Goal: Task Accomplishment & Management: Use online tool/utility

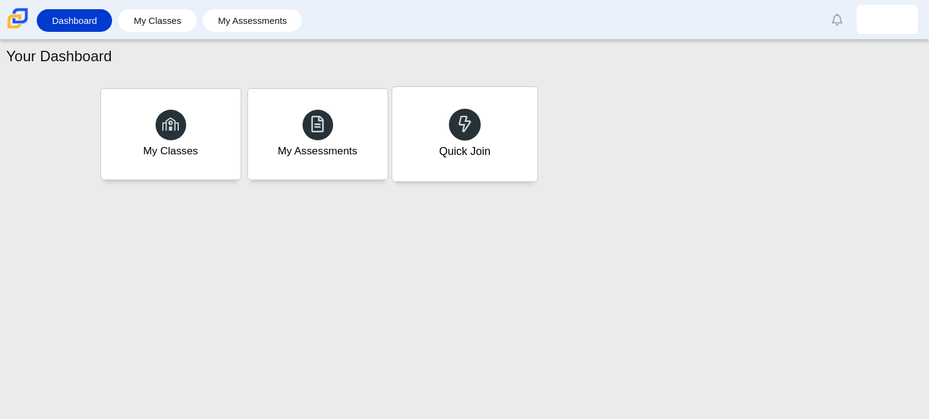
click at [501, 140] on div "Quick Join" at bounding box center [464, 134] width 145 height 94
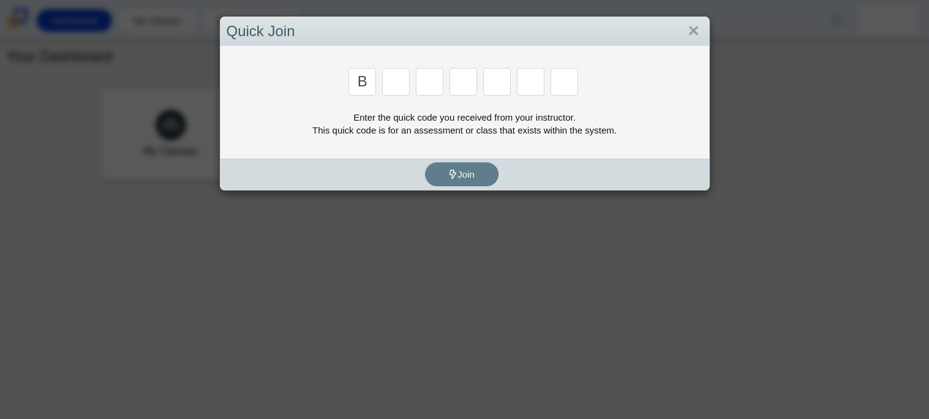
type input "b"
type input "w"
type input "8"
type input "w"
type input "z"
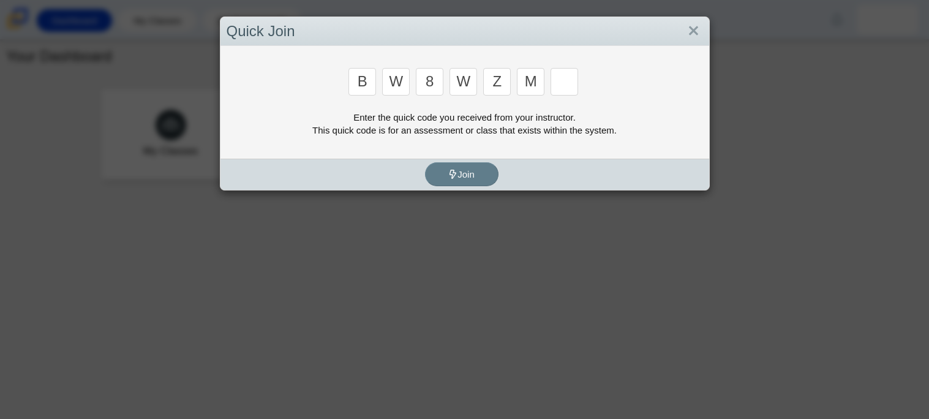
type input "m"
type input "v"
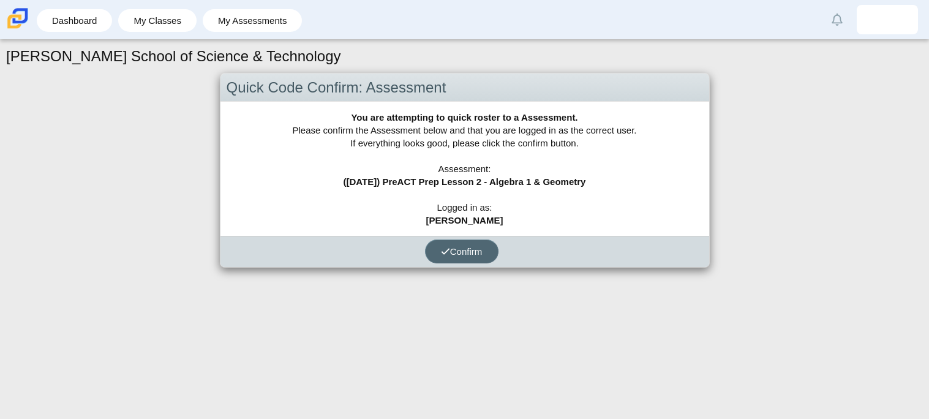
click at [455, 247] on span "Confirm" at bounding box center [462, 251] width 42 height 10
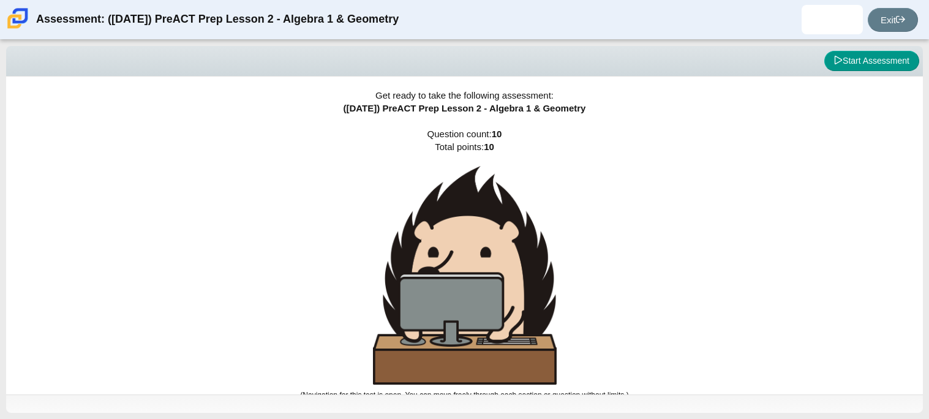
scroll to position [7, 0]
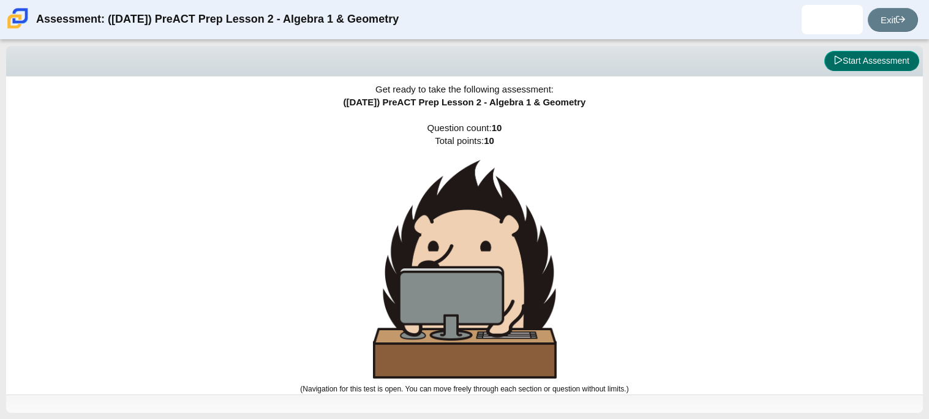
click at [843, 60] on button "Start Assessment" at bounding box center [872, 61] width 95 height 21
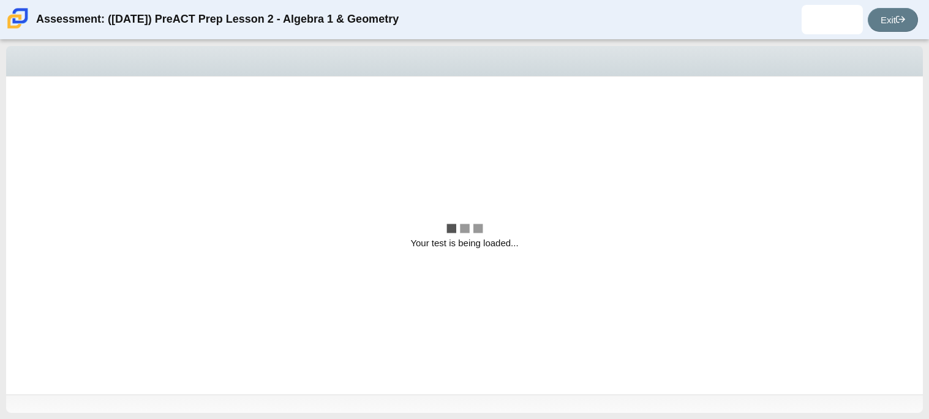
scroll to position [0, 0]
select select "bbf5d072-3e0b-44c4-9a12-6e7c9033f65b"
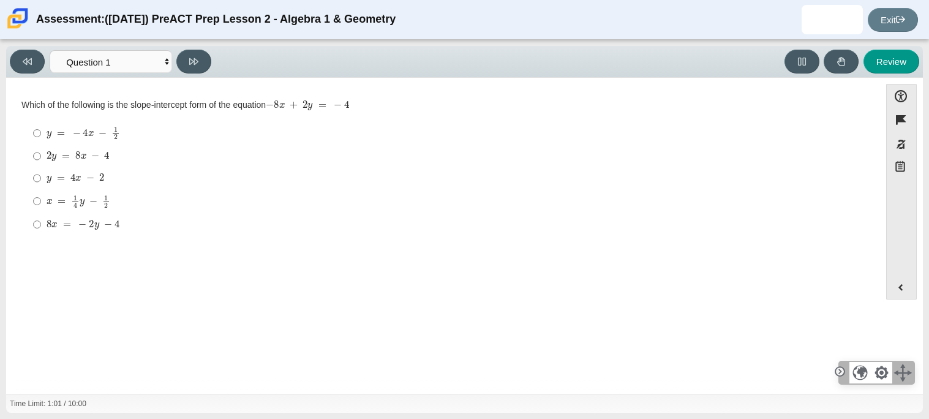
click at [124, 159] on div "2 y = 8 x − 4" at bounding box center [453, 156] width 812 height 12
click at [41, 159] on input "2 y = 8 x − 4 2 y = 8 x − 4" at bounding box center [37, 156] width 8 height 22
radio input "true"
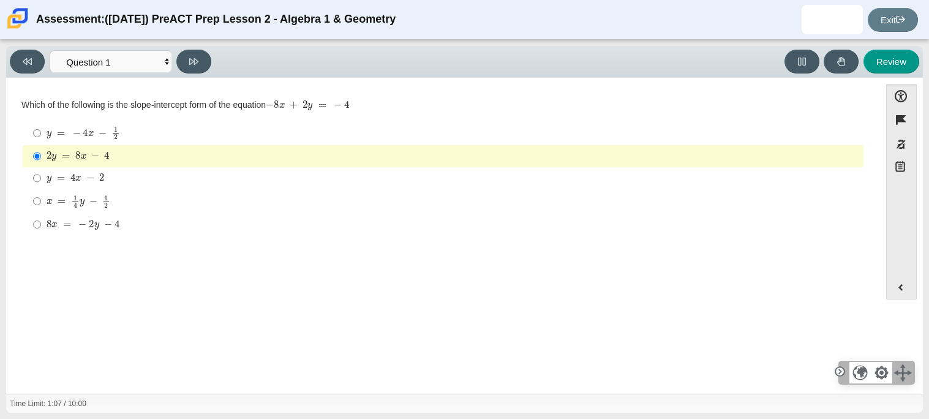
click at [108, 188] on label "y = 4 x − 2 y = 4 x − 2" at bounding box center [444, 178] width 839 height 22
click at [41, 188] on input "y = 4 x − 2 y = 4 x − 2" at bounding box center [37, 178] width 8 height 22
radio input "true"
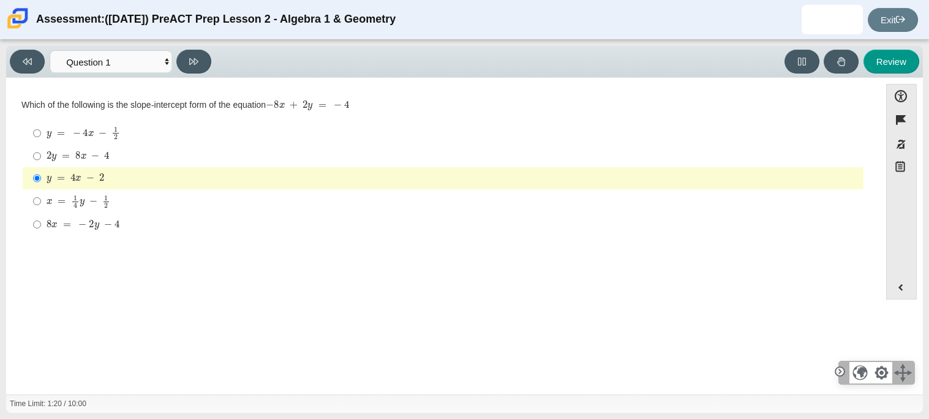
click at [119, 198] on div "x = 1 4 y − 1 2" at bounding box center [453, 201] width 812 height 13
click at [41, 198] on input "x = 1 4 y − 1 2 x = 1 4 y − 1 2" at bounding box center [37, 201] width 8 height 24
radio input "true"
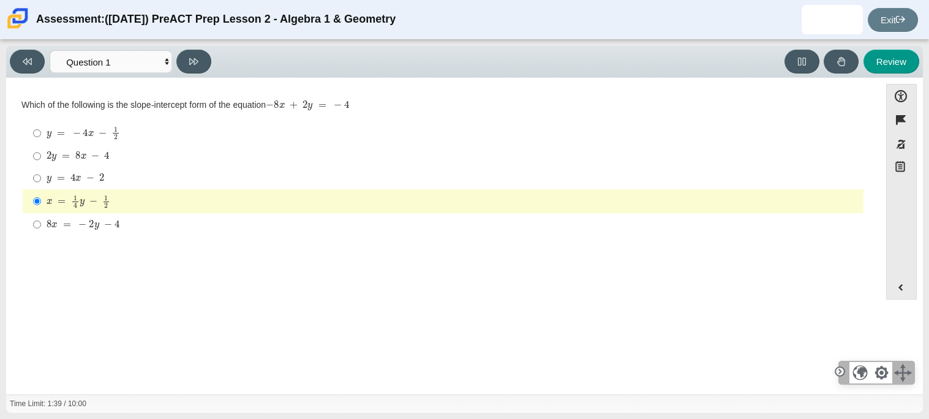
click at [129, 224] on div "8 x = − 2 y − 4" at bounding box center [453, 225] width 812 height 12
click at [41, 224] on input "8 x = − 2 y − 4 8 x = − 2 y − 4" at bounding box center [37, 224] width 8 height 22
radio input "true"
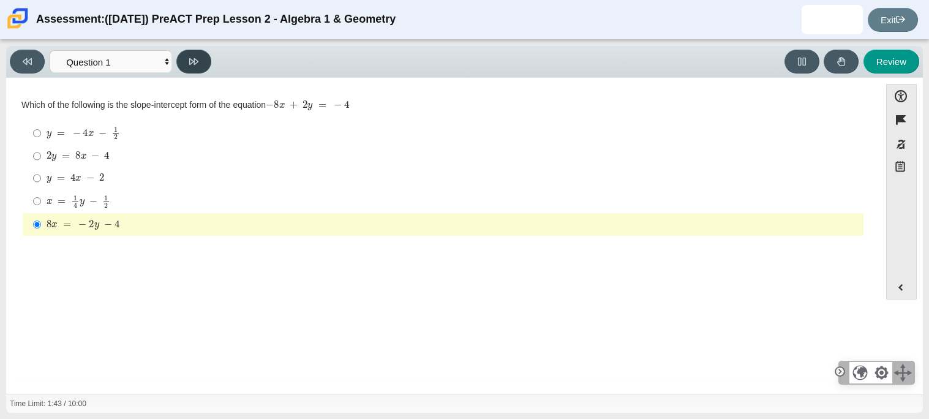
click at [195, 63] on icon at bounding box center [193, 61] width 9 height 7
select select "ed62e223-81bd-4cbf-ab48-ab975844bd1f"
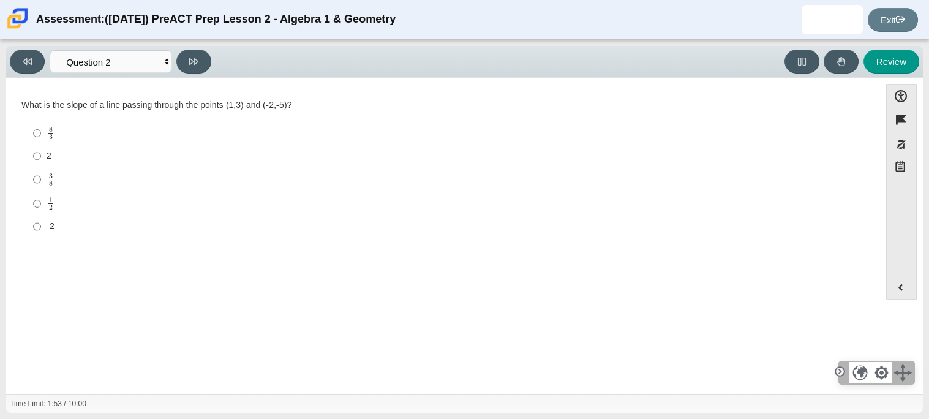
click at [57, 176] on div "3 8" at bounding box center [453, 180] width 812 height 14
click at [41, 176] on input "3 8 3 eighths" at bounding box center [37, 179] width 8 height 24
radio input "true"
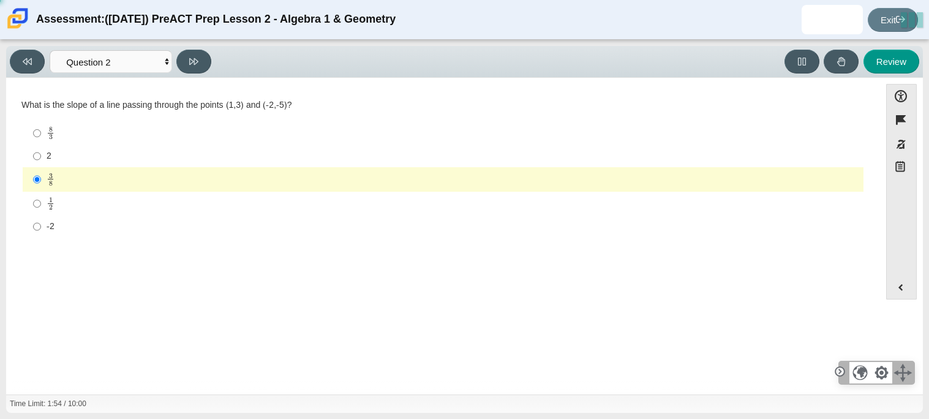
click at [57, 176] on div "3 8" at bounding box center [453, 180] width 812 height 14
click at [41, 176] on input "3 8 3 eighths" at bounding box center [37, 179] width 8 height 24
click at [187, 64] on button at bounding box center [193, 62] width 35 height 24
select select "97f4f5fa-a52e-4fed-af51-565bfcdf47cb"
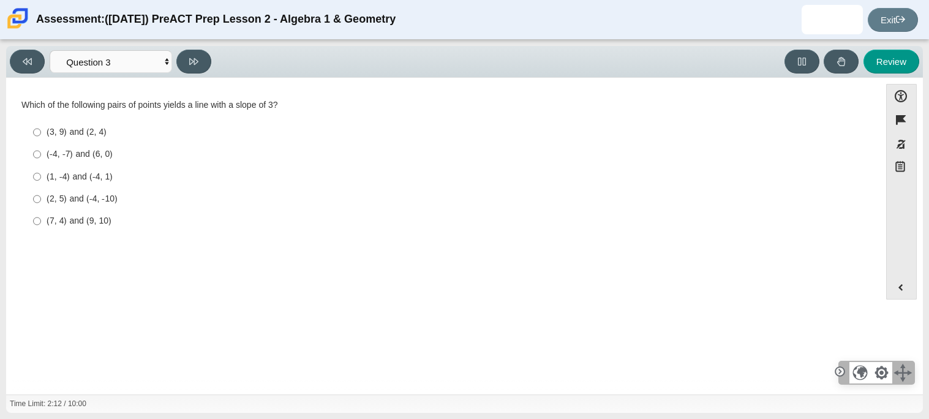
click at [140, 199] on div "(2, 5) and (-4, -10)" at bounding box center [453, 199] width 812 height 12
click at [41, 199] on input "(2, 5) and (-4, -10) (2, 5) and (-4, -10)" at bounding box center [37, 199] width 8 height 22
radio input "true"
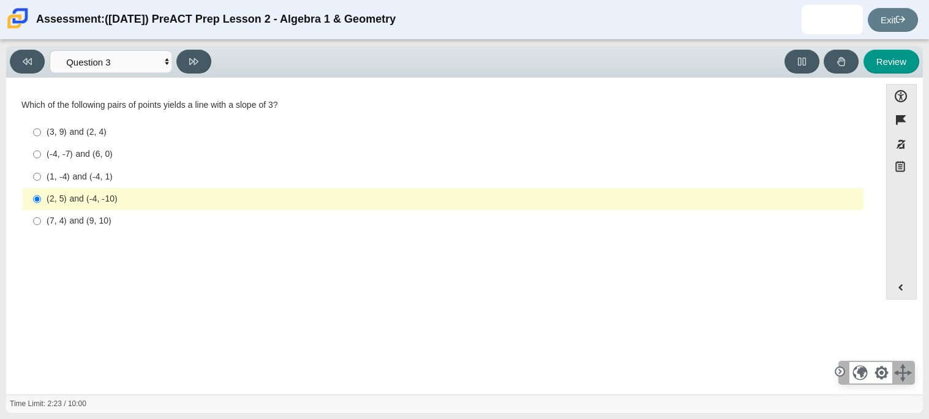
click at [92, 129] on div "(3, 9) and (2, 4)" at bounding box center [453, 132] width 812 height 12
click at [41, 129] on input "(3, 9) and (2, 4) (3, 9) and (2, 4)" at bounding box center [37, 132] width 8 height 22
radio input "true"
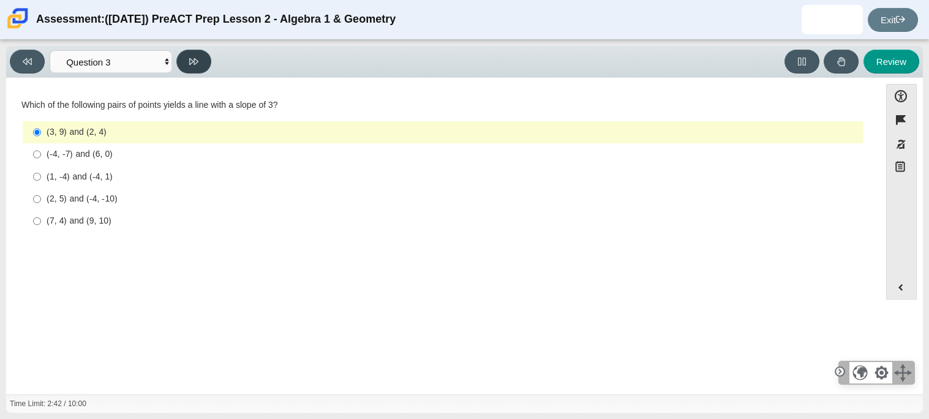
click at [192, 72] on button at bounding box center [193, 62] width 35 height 24
select select "89427bb7-e313-4f00-988f-8b8255897029"
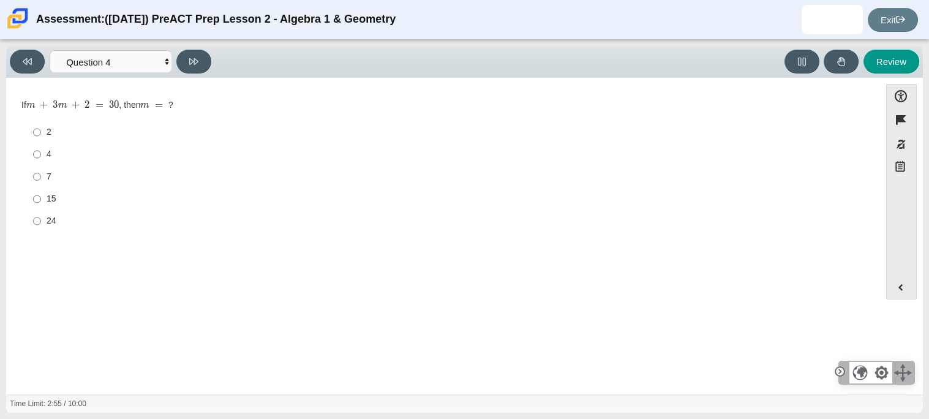
click at [58, 174] on div "7" at bounding box center [453, 177] width 812 height 12
click at [41, 174] on input "7 7" at bounding box center [37, 176] width 8 height 22
radio input "true"
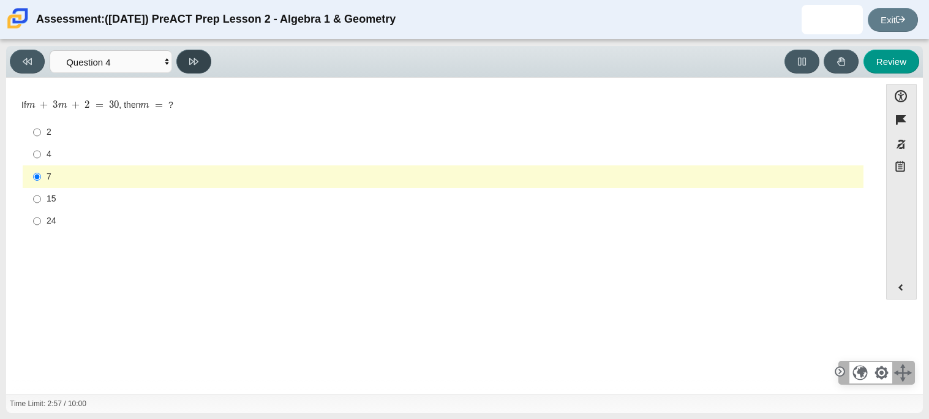
click at [200, 58] on button at bounding box center [193, 62] width 35 height 24
select select "489dcffd-4e6a-49cf-a9d6-ad1d4a911a4e"
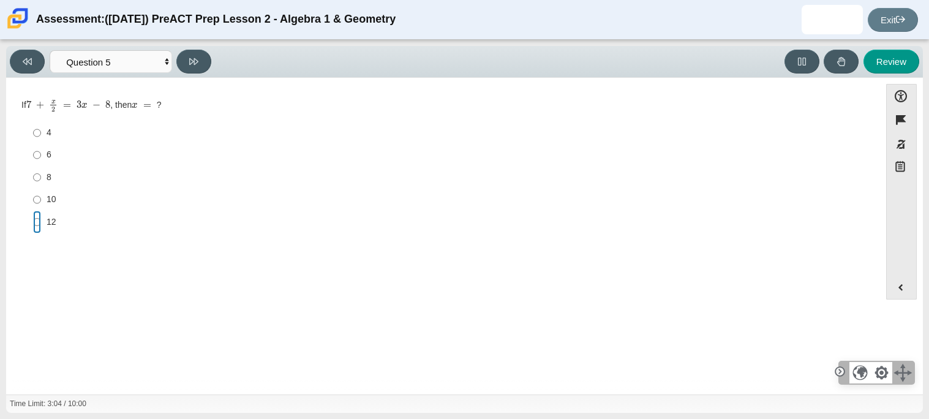
click at [40, 221] on input "12 12" at bounding box center [37, 222] width 8 height 22
radio input "true"
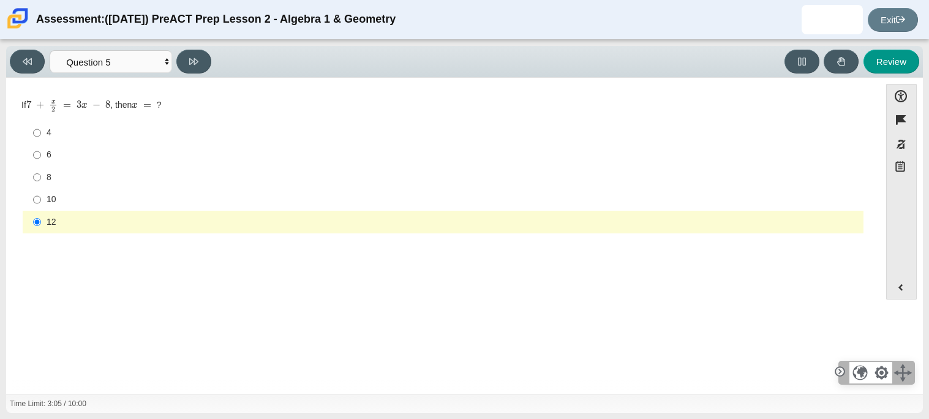
click at [43, 148] on label "6 6" at bounding box center [444, 155] width 839 height 22
click at [41, 148] on input "6 6" at bounding box center [37, 155] width 8 height 22
radio input "true"
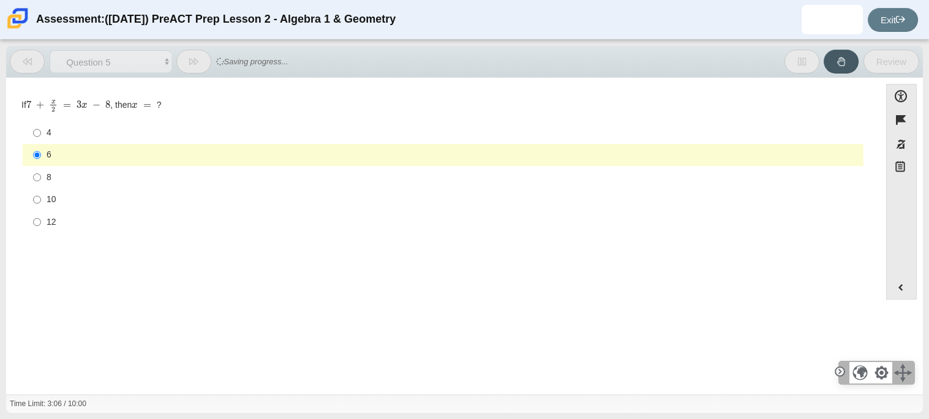
click at [48, 140] on label "4 4" at bounding box center [444, 133] width 839 height 22
click at [41, 140] on input "4 4" at bounding box center [37, 133] width 8 height 22
radio input "true"
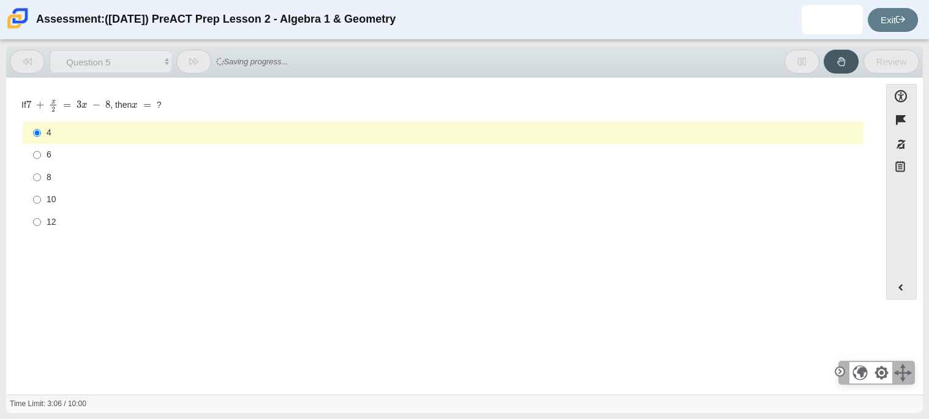
click at [48, 140] on label "4 4" at bounding box center [444, 133] width 839 height 22
click at [41, 140] on input "4 4" at bounding box center [37, 133] width 8 height 22
click at [67, 140] on label "4 4" at bounding box center [444, 133] width 839 height 22
click at [41, 140] on input "4 4" at bounding box center [37, 133] width 8 height 22
click at [78, 159] on div "6" at bounding box center [453, 155] width 812 height 12
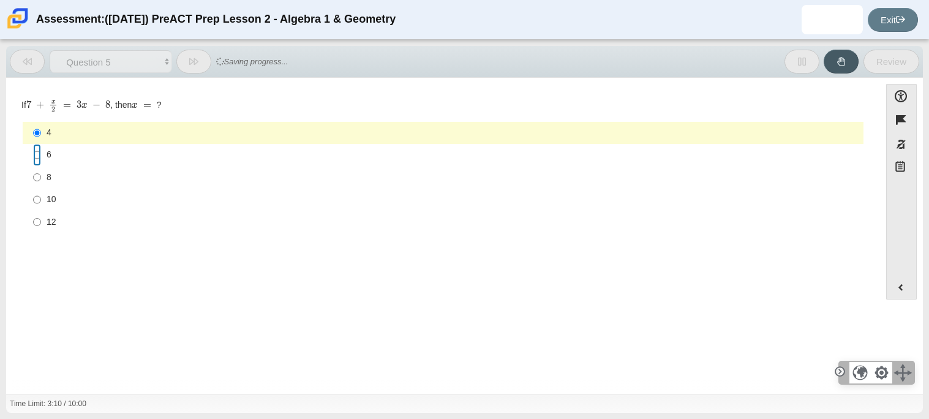
click at [41, 159] on input "6 6" at bounding box center [37, 155] width 8 height 22
radio input "true"
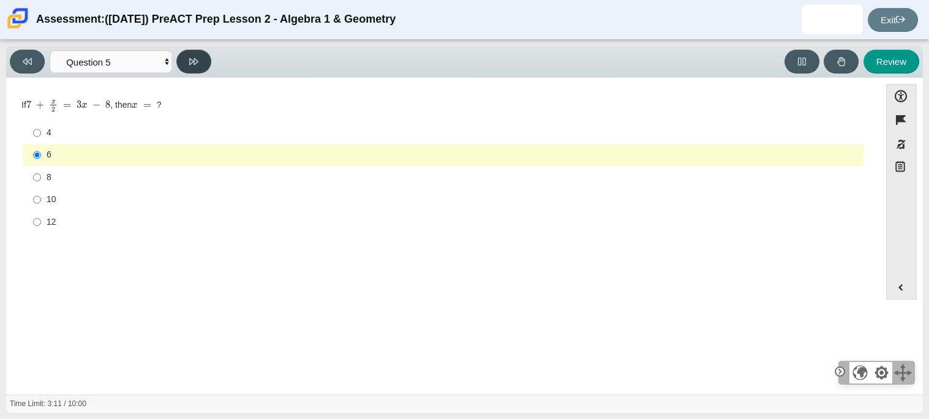
click at [186, 65] on button at bounding box center [193, 62] width 35 height 24
select select "210571de-36a6-4d8e-a361-ceff8ef801dc"
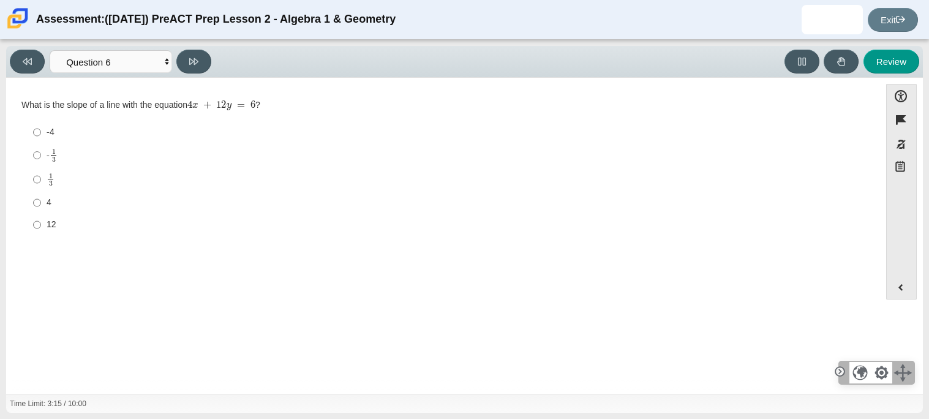
click at [105, 149] on div "- 1 3" at bounding box center [453, 155] width 812 height 14
click at [41, 149] on input "- 1 3 -1 third" at bounding box center [37, 155] width 8 height 24
radio input "true"
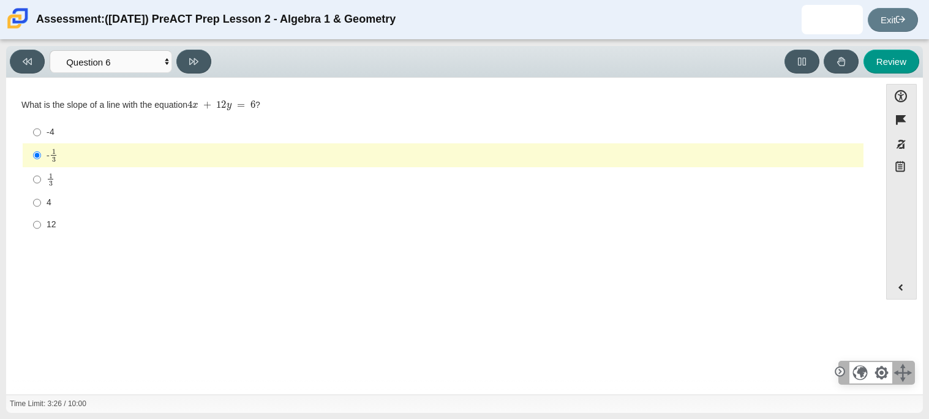
click at [105, 173] on div "1 3" at bounding box center [453, 180] width 812 height 14
click at [41, 173] on input "1 3 1 third" at bounding box center [37, 179] width 8 height 24
radio input "true"
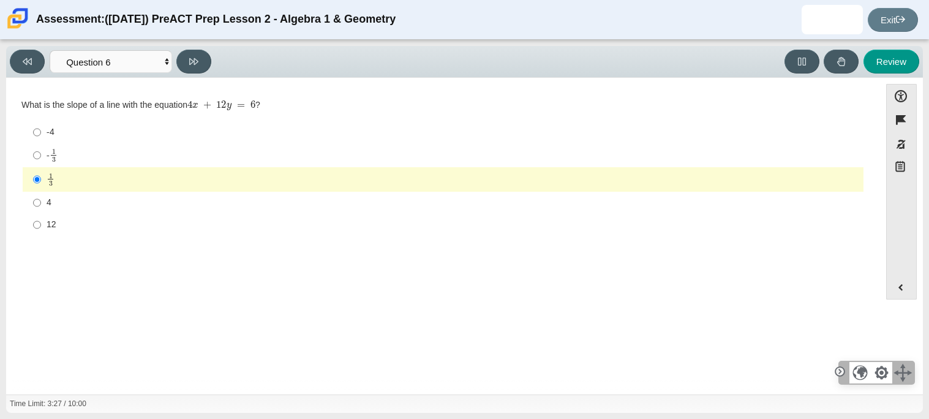
click at [208, 52] on div "Viewing Question 6 of 10 in Pacing Mode Questions Question 1 Question 2 Questio…" at bounding box center [113, 62] width 206 height 24
click at [187, 67] on button at bounding box center [193, 62] width 35 height 24
select select "ec95ace6-bebc-42b8-9428-40567494d4da"
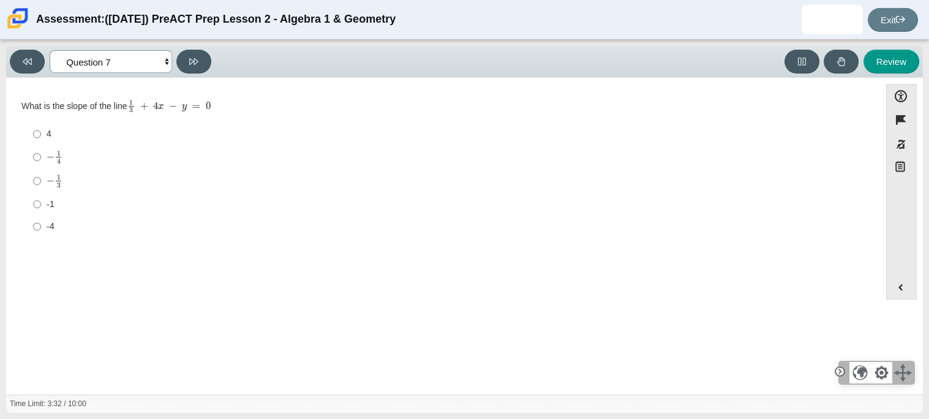
click at [129, 69] on select "Questions Question 1 Question 2 Question 3 Question 4 Question 5 Question 6 Que…" at bounding box center [111, 61] width 123 height 23
click at [49, 154] on mjx-c "Assessment items" at bounding box center [51, 157] width 8 height 7
click at [41, 153] on input "− 1 4 negative 1 fourth" at bounding box center [37, 157] width 8 height 24
radio input "true"
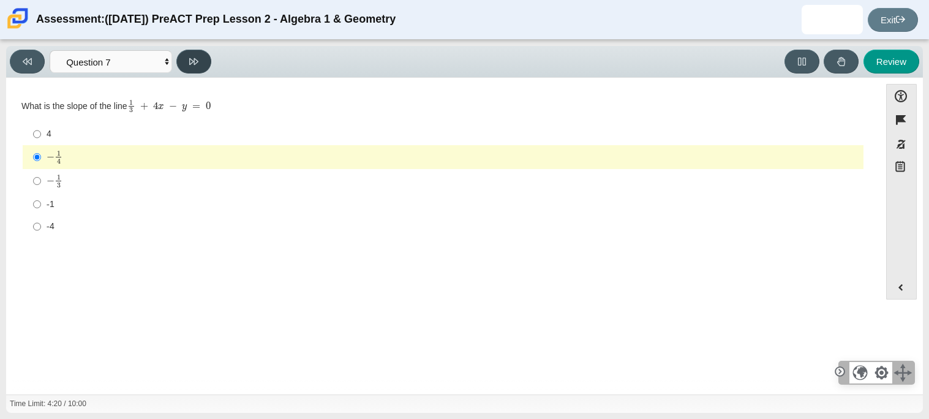
click at [192, 61] on icon at bounding box center [193, 61] width 9 height 7
select select "ce81fe10-bf29-4b5e-8bd7-4f47f2fed4d8"
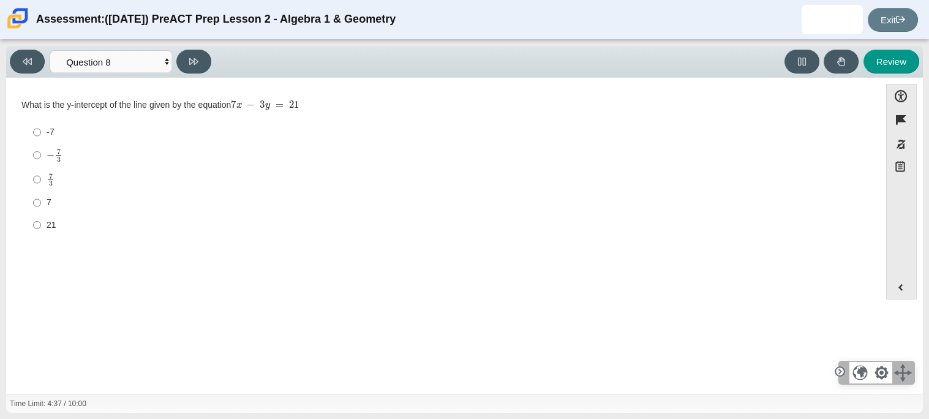
click at [59, 183] on div "7 3" at bounding box center [453, 180] width 812 height 14
click at [41, 183] on input "7 3 7 thirds" at bounding box center [37, 179] width 8 height 24
radio input "true"
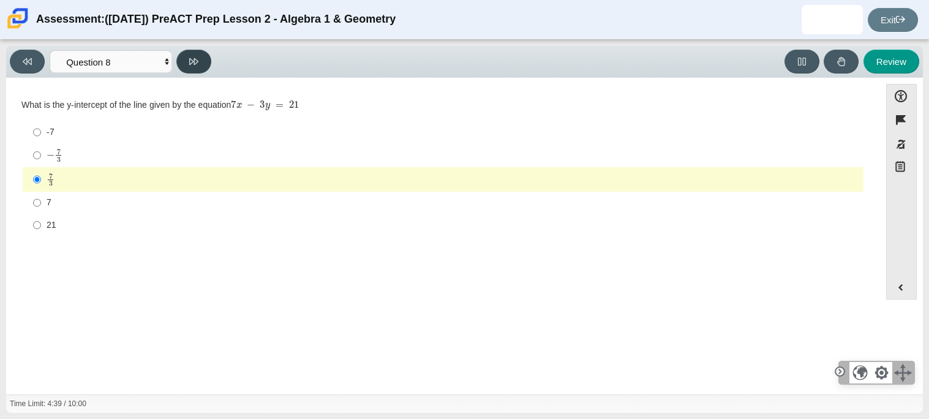
click at [194, 60] on icon at bounding box center [193, 61] width 9 height 9
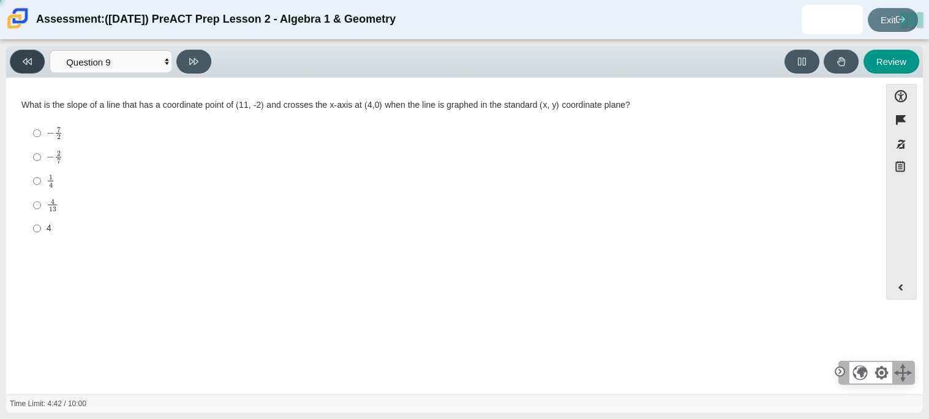
click at [31, 68] on button at bounding box center [27, 62] width 35 height 24
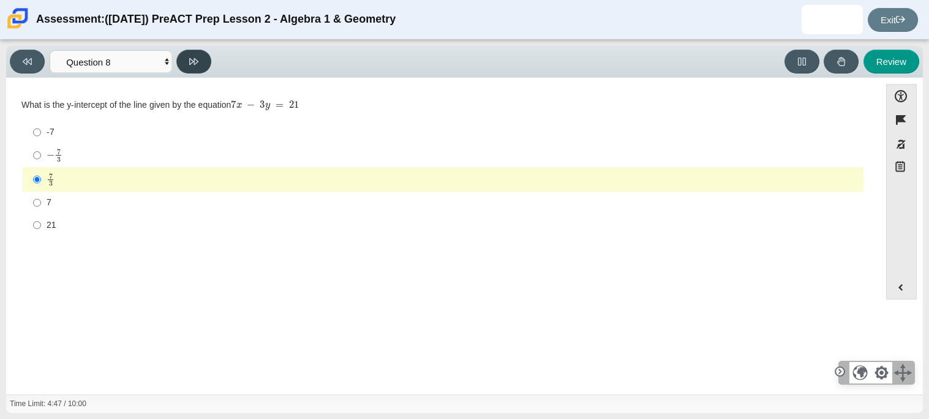
click at [188, 60] on button at bounding box center [193, 62] width 35 height 24
select select "14773eaf-2ca1-47ae-afe7-a624a56f34b3"
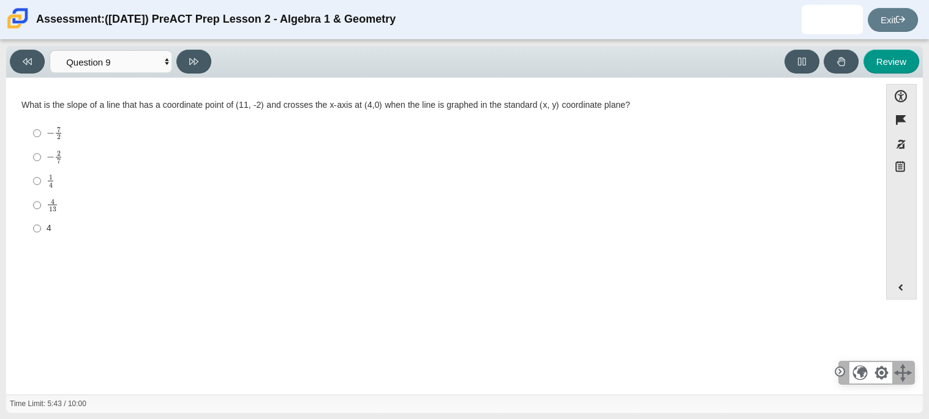
click at [76, 181] on div "1 4" at bounding box center [453, 180] width 812 height 13
click at [41, 181] on input "1 4 1 fourth" at bounding box center [37, 181] width 8 height 24
radio input "true"
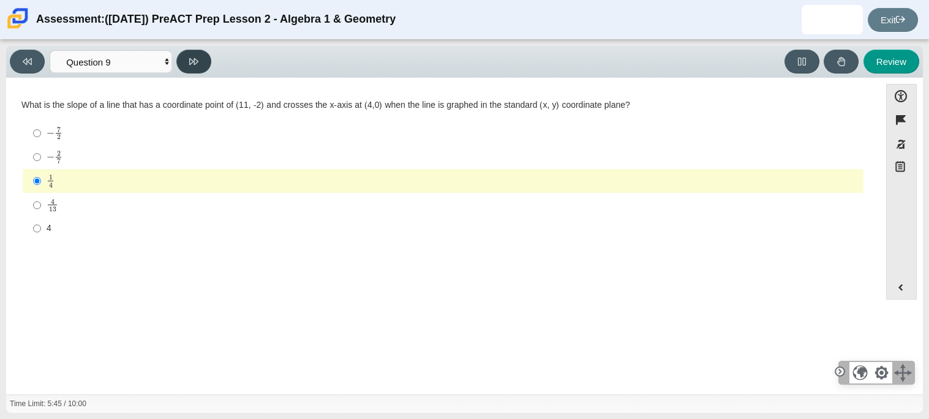
click at [184, 61] on button at bounding box center [193, 62] width 35 height 24
select select "96b71634-eacb-4f7e-8aef-411727d9bcba"
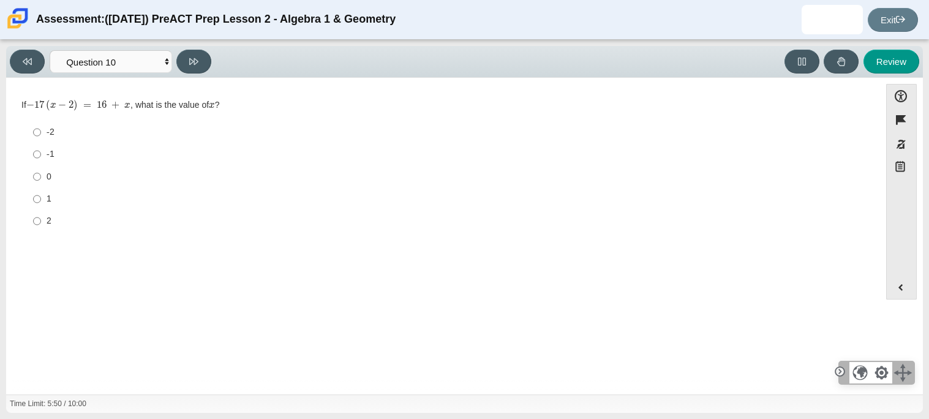
click at [123, 156] on div "-1" at bounding box center [453, 154] width 812 height 12
click at [41, 156] on input "-1 -1" at bounding box center [37, 154] width 8 height 22
radio input "true"
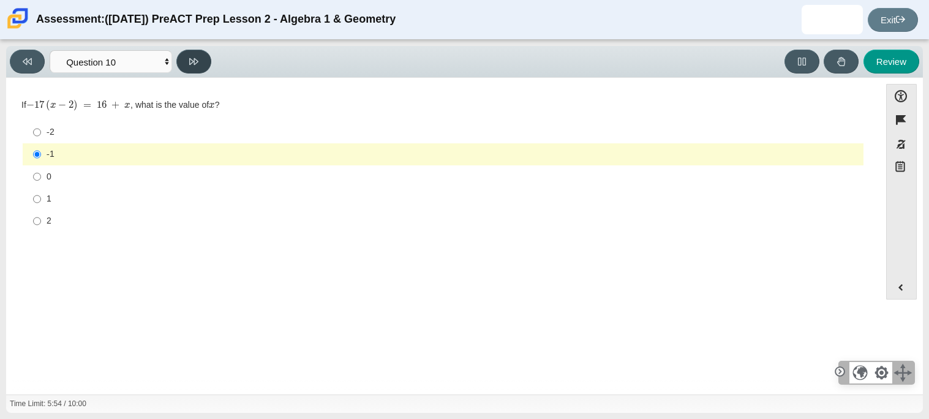
click at [196, 65] on icon at bounding box center [193, 61] width 9 height 9
select select "review"
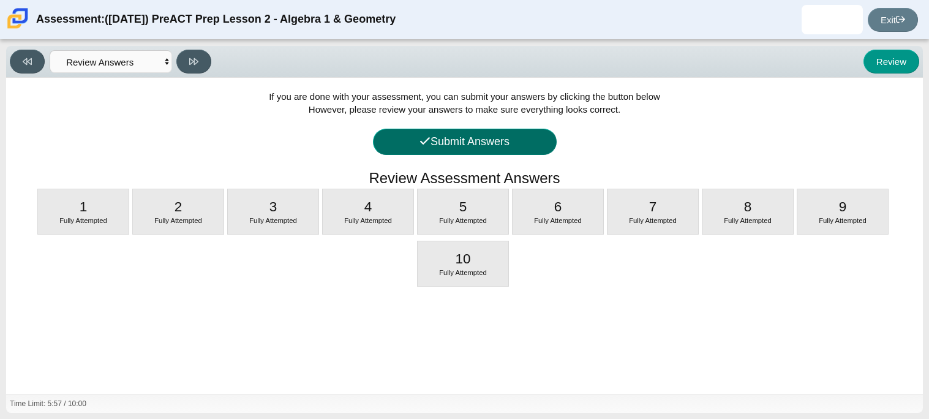
click at [447, 135] on button "Submit Answers" at bounding box center [465, 142] width 184 height 26
